Goal: Information Seeking & Learning: Check status

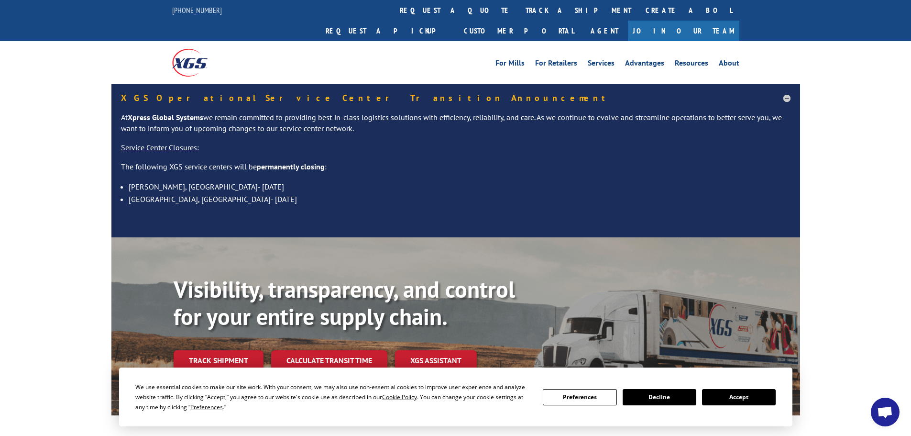
click at [745, 395] on button "Accept" at bounding box center [739, 397] width 74 height 16
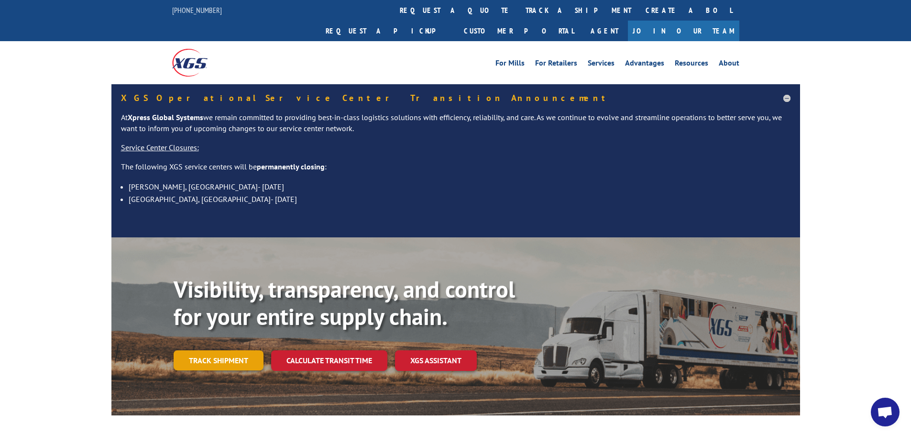
click at [220, 350] on link "Track shipment" at bounding box center [219, 360] width 90 height 20
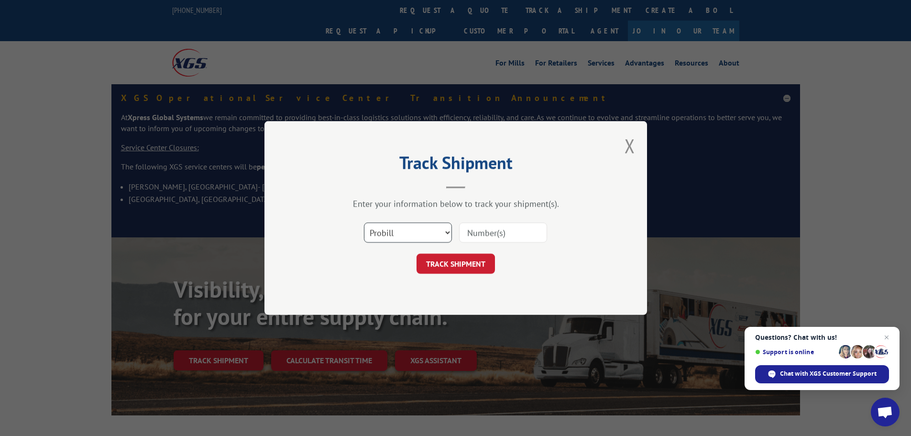
drag, startPoint x: 399, startPoint y: 226, endPoint x: 404, endPoint y: 241, distance: 15.4
click at [399, 227] on select "Select category... Probill BOL PO" at bounding box center [408, 232] width 88 height 20
select select "bol"
click at [364, 222] on select "Select category... Probill BOL PO" at bounding box center [408, 232] width 88 height 20
click at [491, 231] on input at bounding box center [503, 232] width 88 height 20
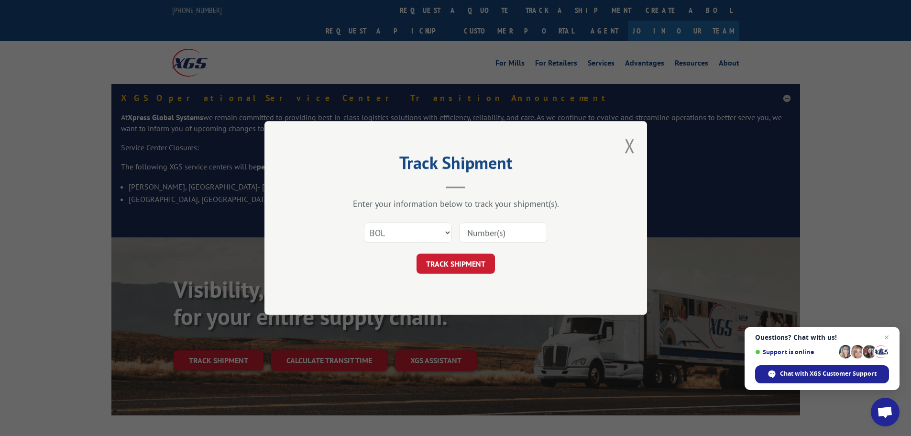
paste input "6006970"
type input "6006970"
click at [436, 266] on button "TRACK SHIPMENT" at bounding box center [456, 263] width 78 height 20
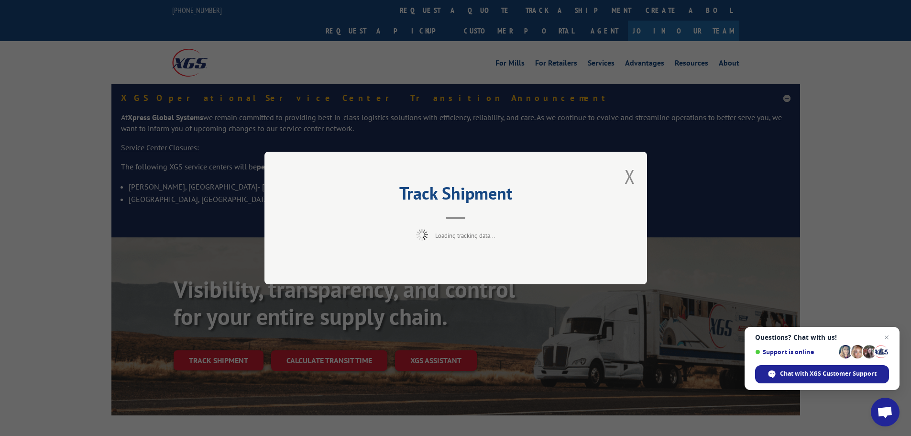
drag, startPoint x: 884, startPoint y: 336, endPoint x: 879, endPoint y: 330, distance: 8.1
click at [883, 336] on span "Open chat" at bounding box center [886, 336] width 11 height 11
